Goal: Use online tool/utility: Utilize a website feature to perform a specific function

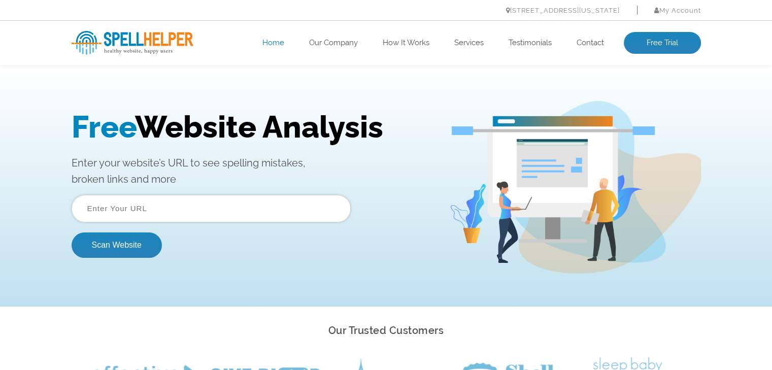
click at [126, 198] on input "text" at bounding box center [211, 208] width 279 height 27
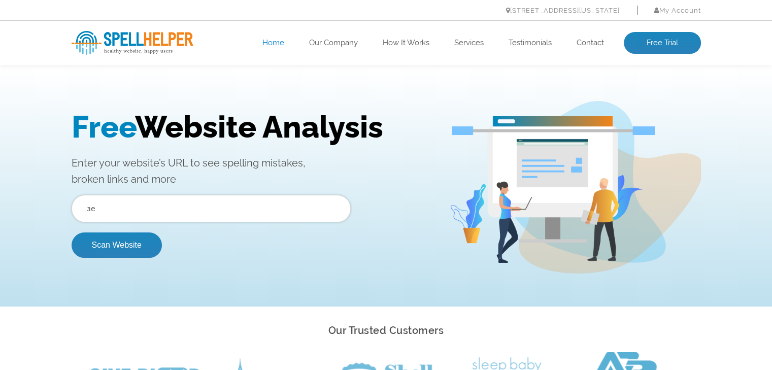
type input "з"
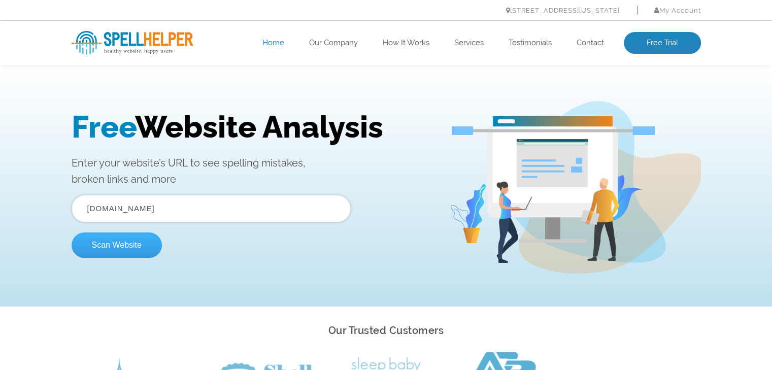
type input "[DOMAIN_NAME]"
click at [123, 244] on button "Scan Website" at bounding box center [117, 244] width 90 height 25
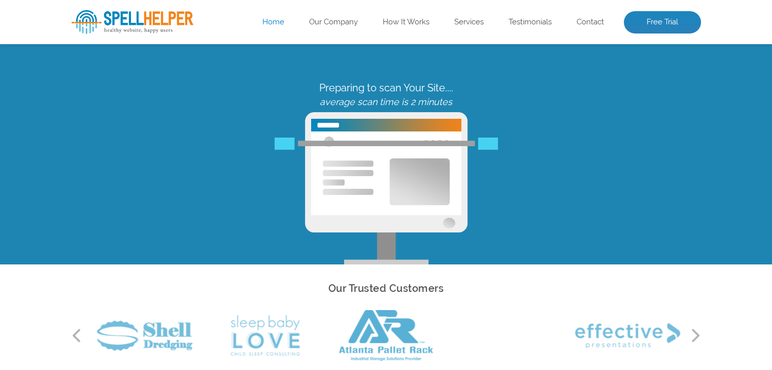
scroll to position [51, 0]
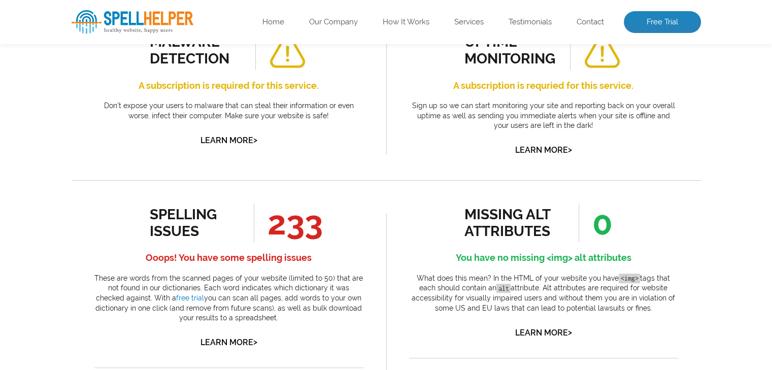
scroll to position [457, 0]
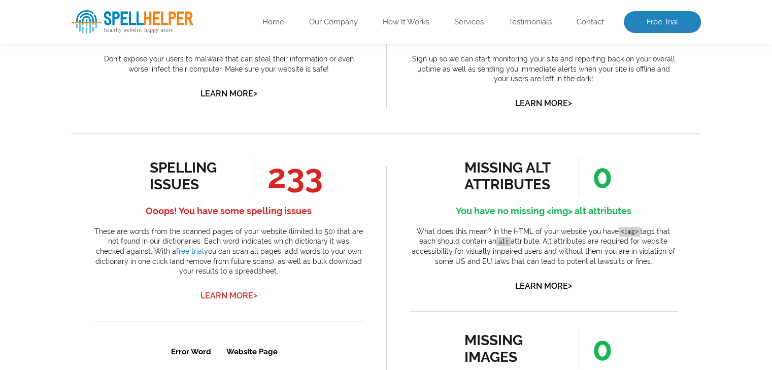
click at [219, 295] on link "Learn More >" at bounding box center [228, 296] width 57 height 10
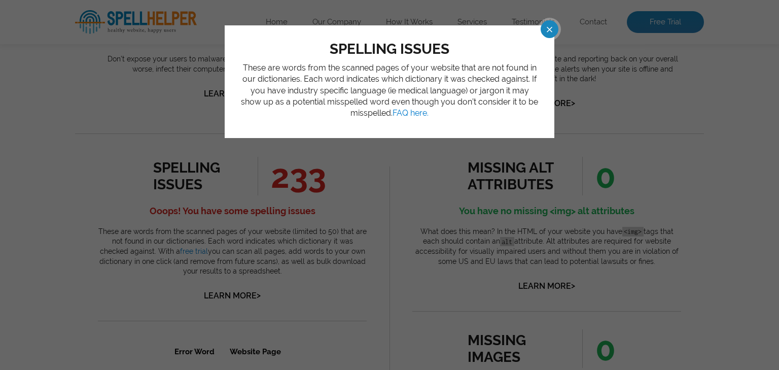
click at [550, 22] on span at bounding box center [541, 29] width 18 height 18
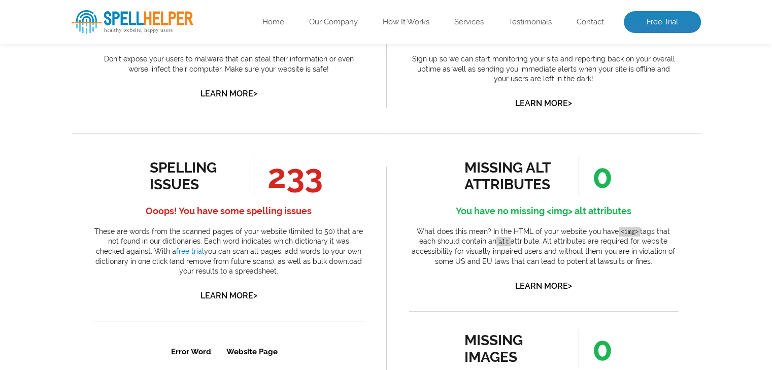
click at [296, 184] on span "233" at bounding box center [288, 176] width 68 height 39
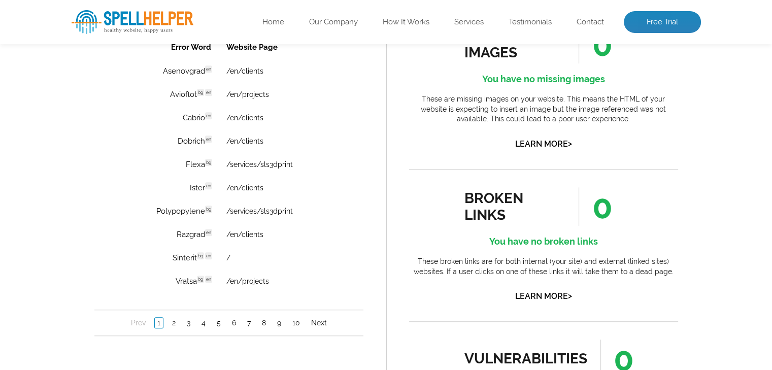
scroll to position [812, 0]
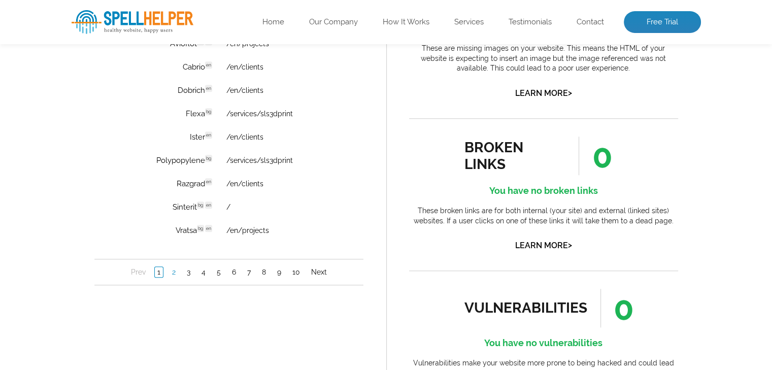
click at [175, 276] on link "2" at bounding box center [173, 272] width 9 height 10
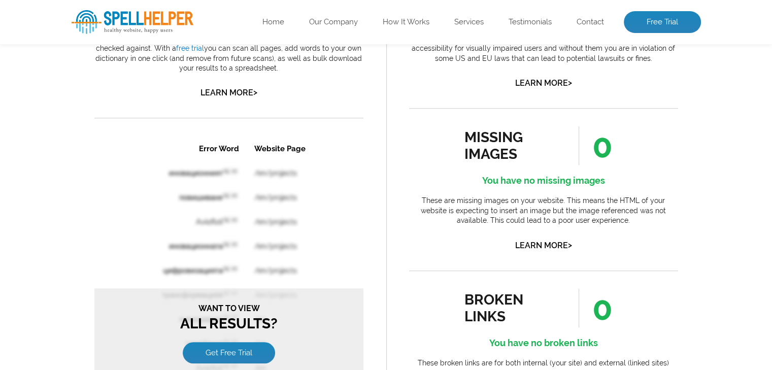
scroll to position [913, 0]
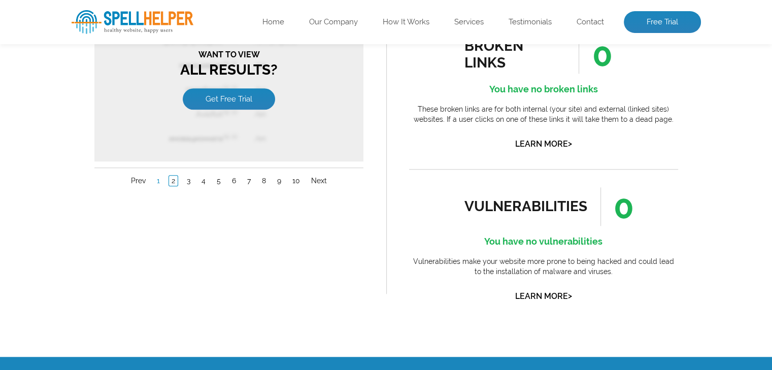
click at [154, 176] on link "1" at bounding box center [158, 181] width 8 height 10
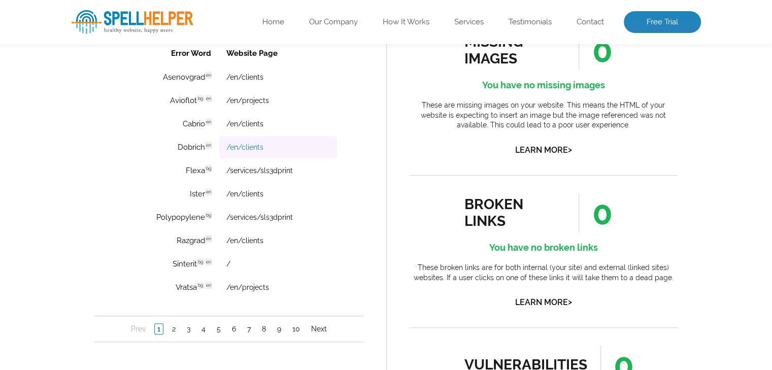
scroll to position [710, 0]
